Goal: Task Accomplishment & Management: Manage account settings

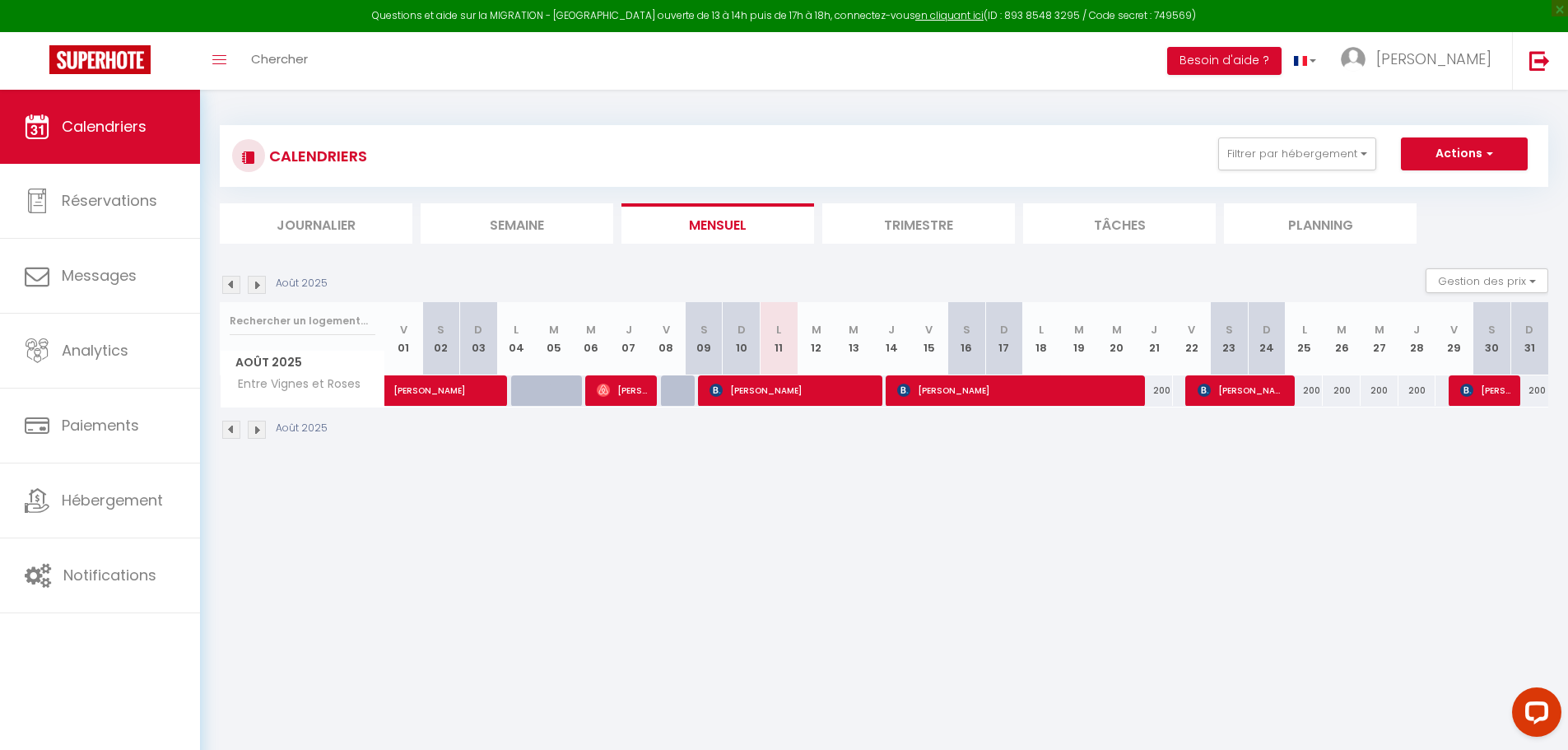
click at [978, 545] on body "Questions et aide sur la MIGRATION - [GEOGRAPHIC_DATA] ouverte de 13 à 14h puis…" at bounding box center [784, 465] width 1568 height 750
click at [532, 526] on body "Questions et aide sur la MIGRATION - [GEOGRAPHIC_DATA] ouverte de 13 à 14h puis…" at bounding box center [784, 465] width 1568 height 750
click at [1533, 56] on img at bounding box center [1539, 60] width 20 height 20
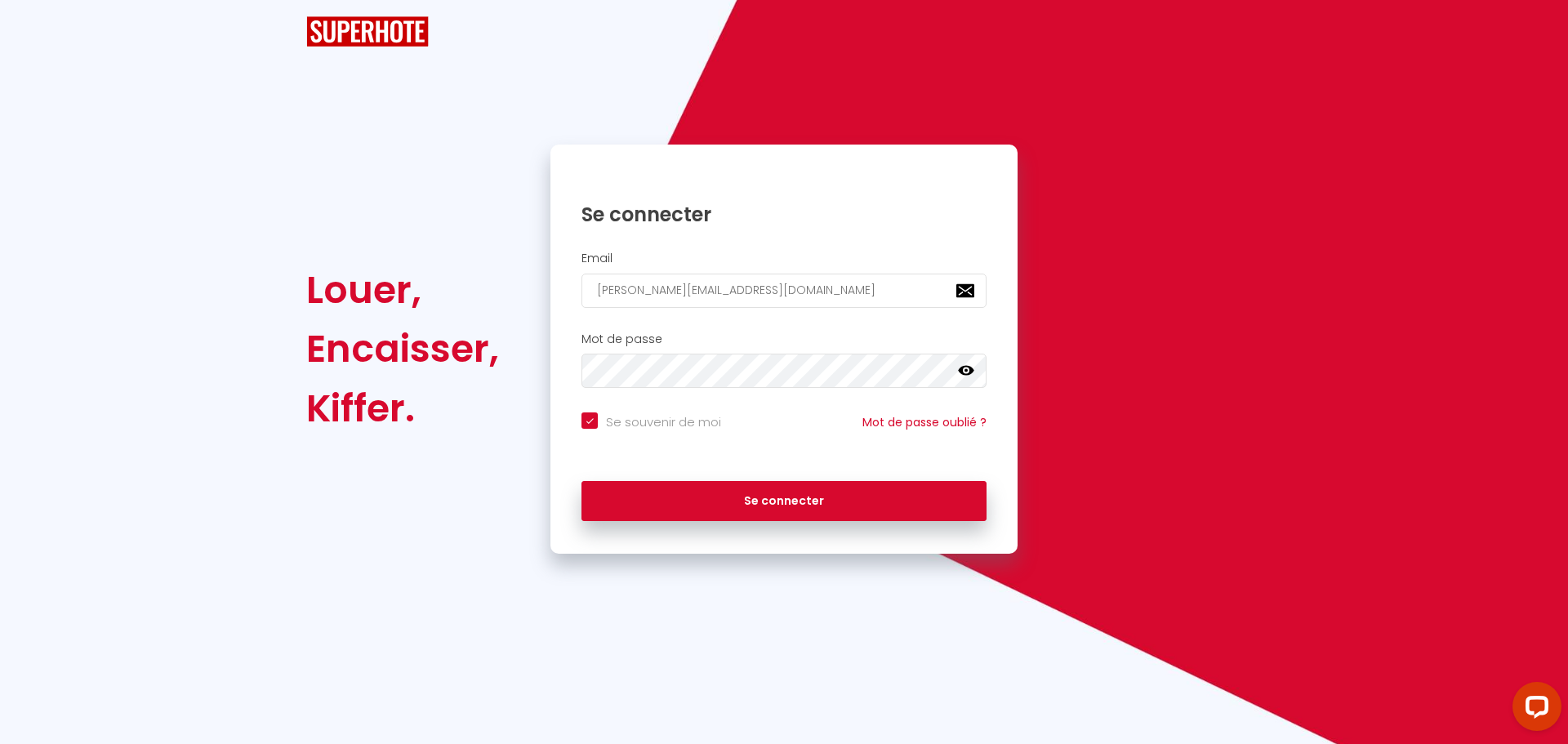
checkbox input "true"
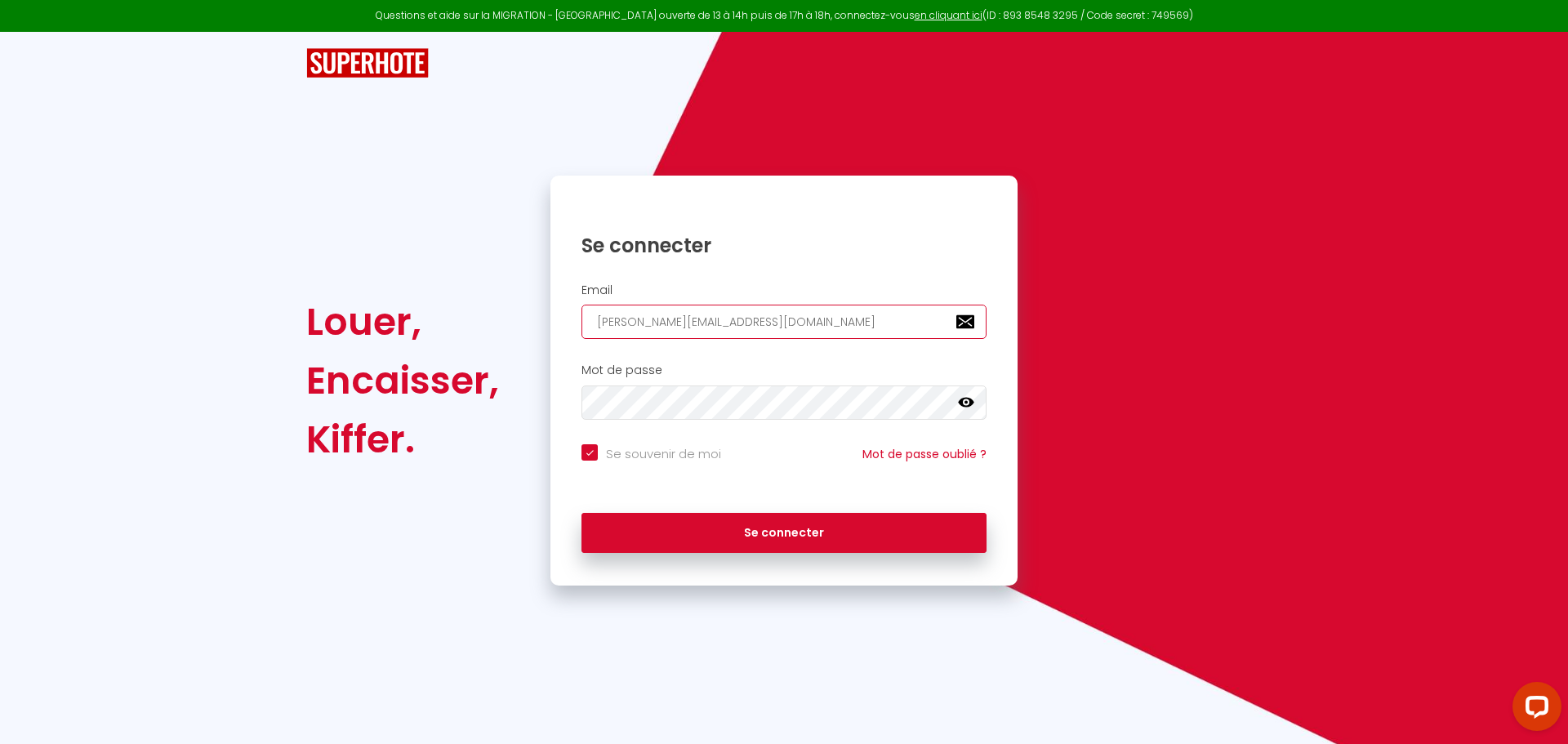
drag, startPoint x: 732, startPoint y: 320, endPoint x: 488, endPoint y: 317, distance: 244.0
click at [488, 317] on div "Louer, Encaisser, Kiffer. Se connecter Email [PERSON_NAME][EMAIL_ADDRESS][DOMAI…" at bounding box center [784, 380] width 977 height 410
paste input "[EMAIL_ADDRESS]"
type input "[EMAIL_ADDRESS][DOMAIN_NAME]"
checkbox input "true"
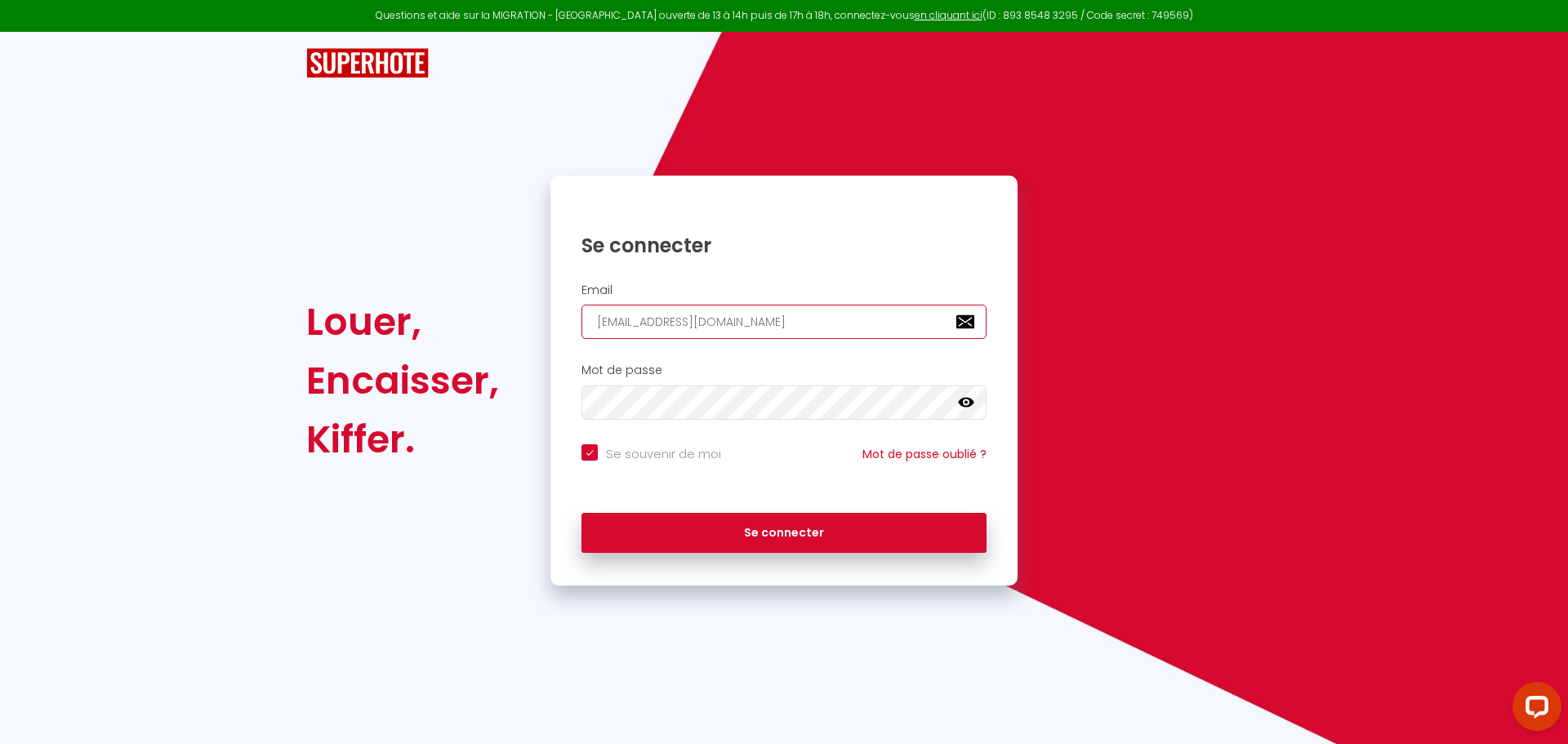
type input "[EMAIL_ADDRESS][DOMAIN_NAME]"
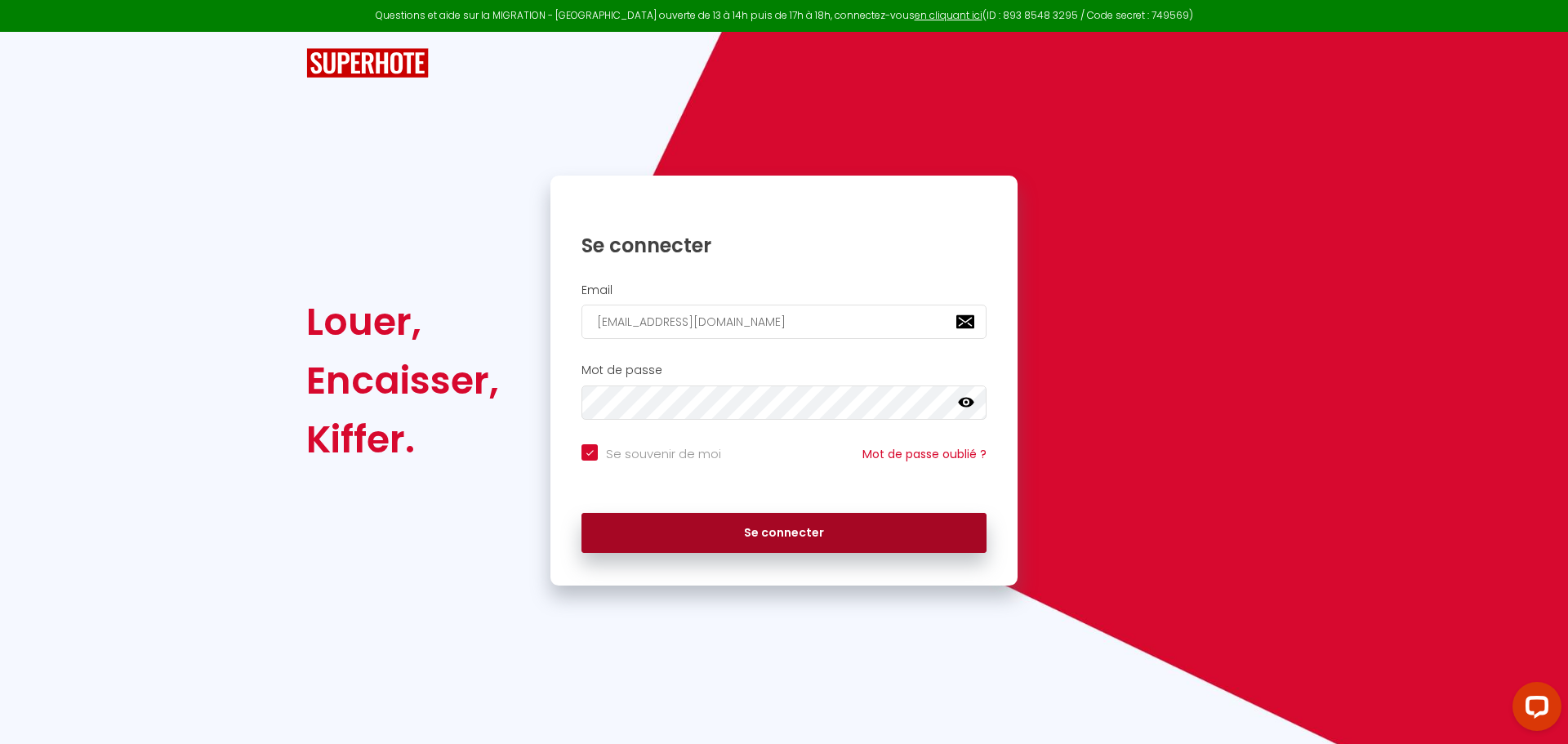
click at [713, 521] on button "Se connecter" at bounding box center [784, 533] width 405 height 41
checkbox input "true"
